Goal: Task Accomplishment & Management: Manage account settings

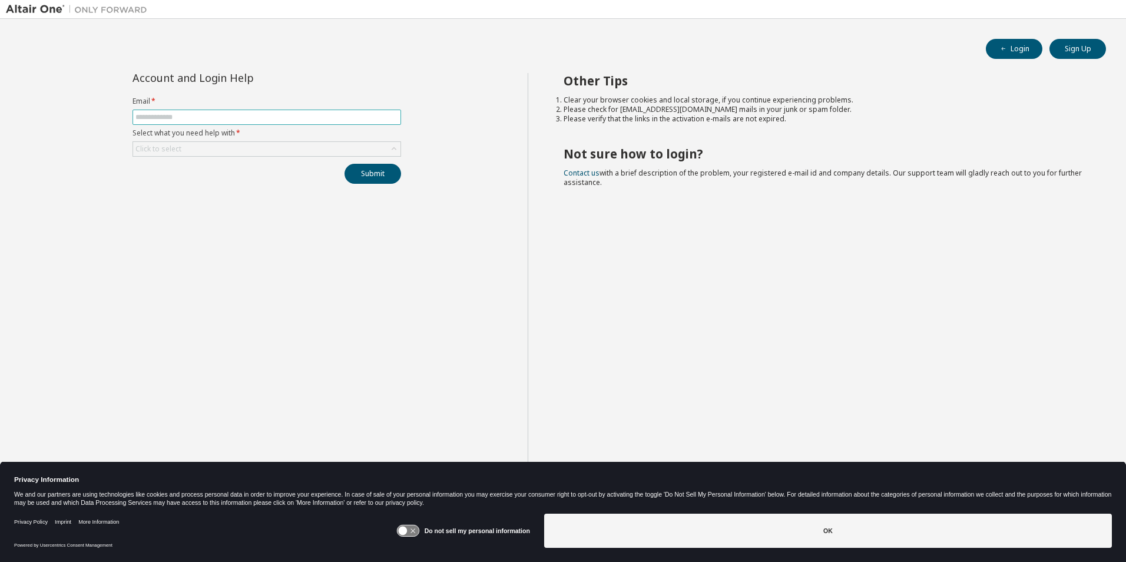
click at [285, 124] on span at bounding box center [266, 117] width 269 height 15
click at [285, 121] on input "text" at bounding box center [266, 116] width 263 height 9
type input "**********"
click at [253, 144] on div "Click to select" at bounding box center [266, 149] width 267 height 14
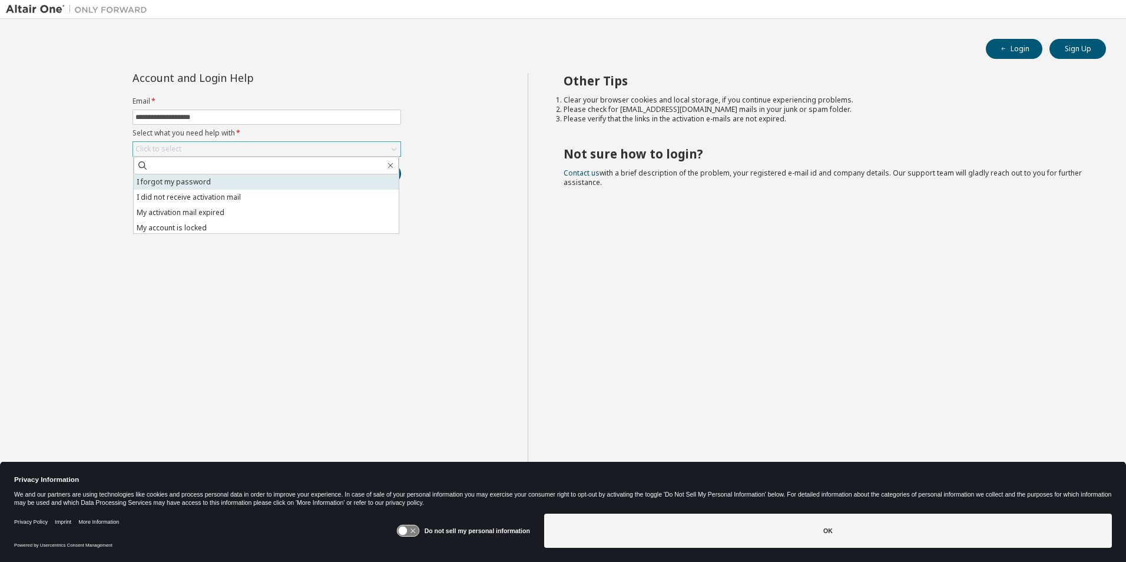
click at [244, 177] on li "I forgot my password" at bounding box center [266, 181] width 265 height 15
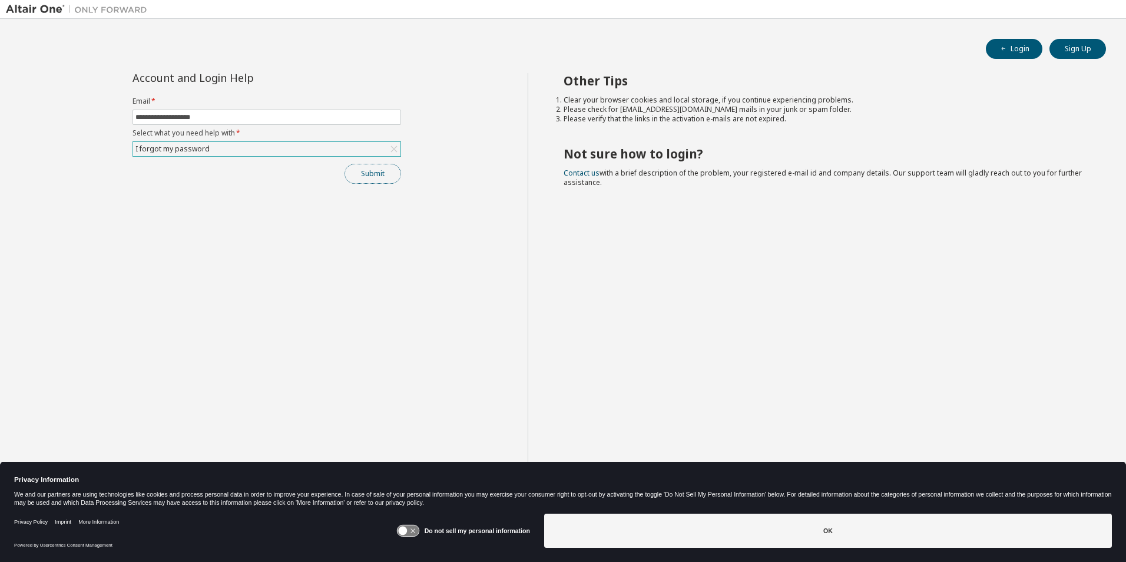
click at [354, 169] on button "Submit" at bounding box center [372, 174] width 57 height 20
click at [375, 176] on button "Submit" at bounding box center [372, 174] width 57 height 20
